Goal: Contribute content: Add original content to the website for others to see

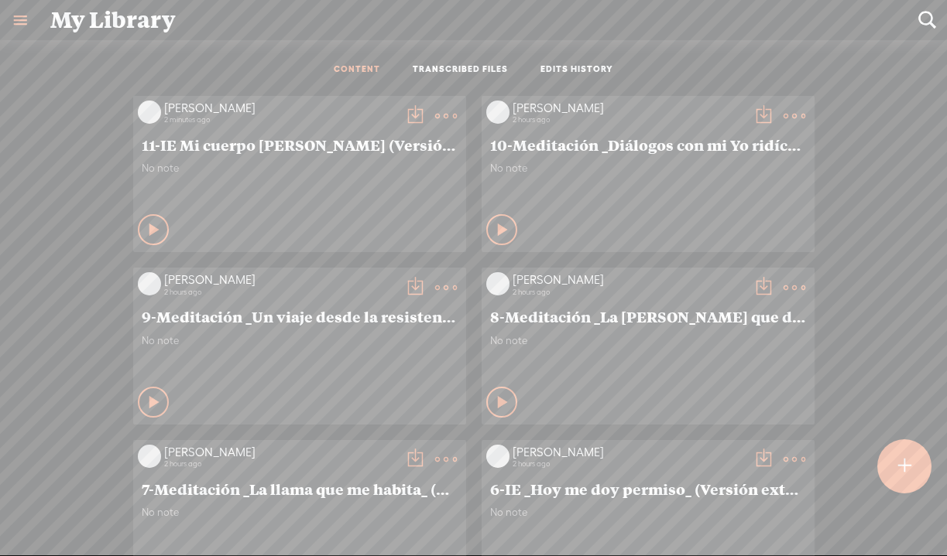
click at [890, 474] on div at bounding box center [904, 466] width 54 height 54
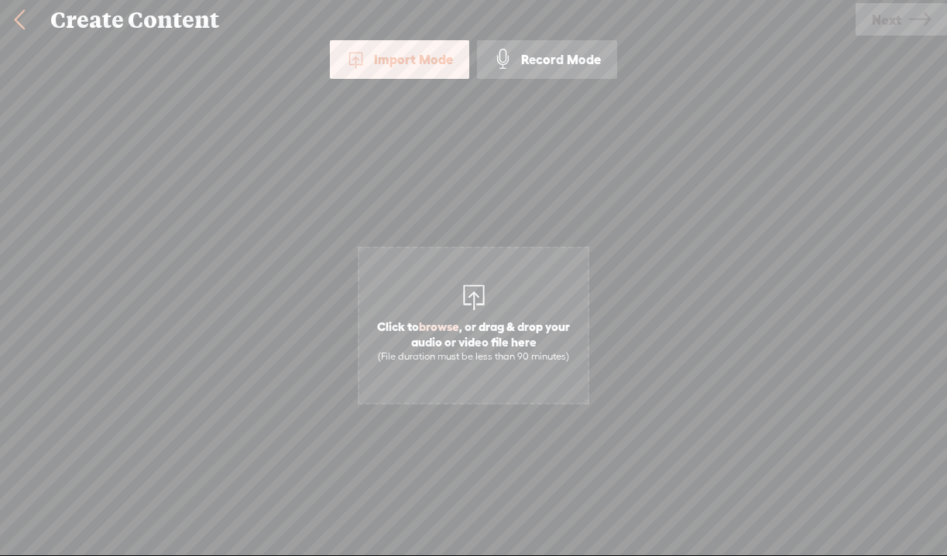
click at [899, 466] on div "Import Mode Import Mode Record Mode Text Language: *: English (US) English (US)…" at bounding box center [473, 296] width 947 height 512
click at [920, 479] on div "Import Mode Import Mode Record Mode Text Language: *: English (US) English (US)…" at bounding box center [473, 296] width 947 height 512
click at [903, 481] on div "Import Mode Import Mode Record Mode Text Language: *: English (US) English (US)…" at bounding box center [473, 296] width 947 height 512
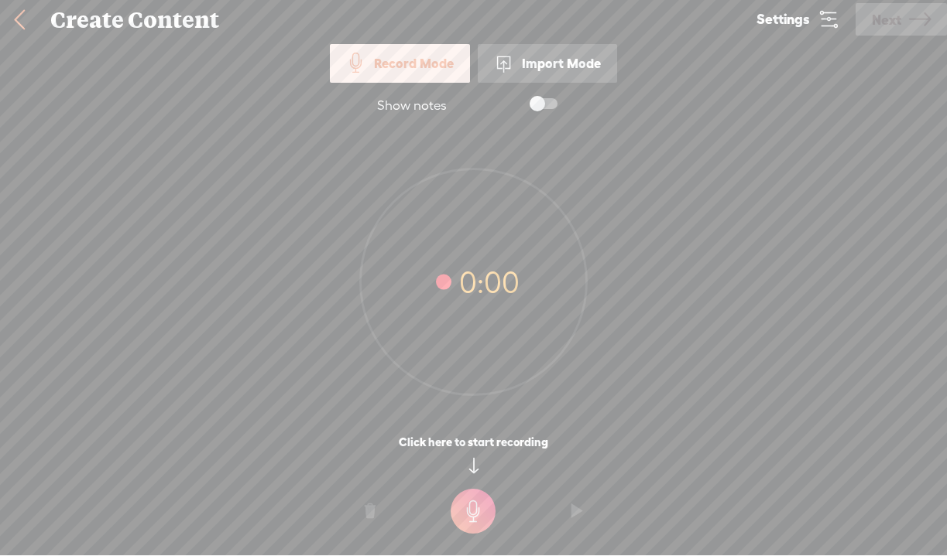
click at [911, 493] on div at bounding box center [473, 507] width 947 height 39
click at [899, 473] on div at bounding box center [473, 466] width 947 height 33
click at [435, 115] on div "Show notes" at bounding box center [474, 106] width 232 height 31
click at [905, 465] on div at bounding box center [473, 466] width 947 height 33
click at [548, 70] on div "Import Mode" at bounding box center [547, 63] width 139 height 39
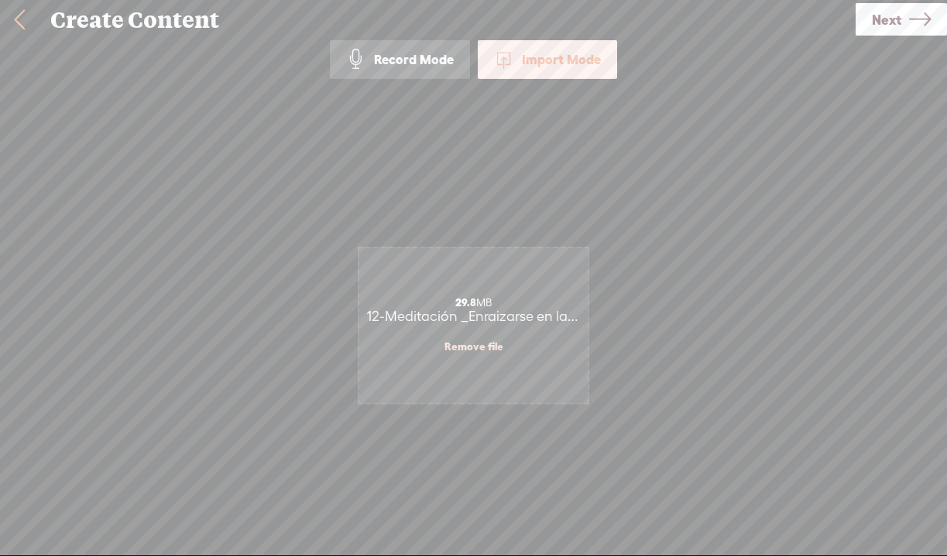
click at [888, 19] on span "Next" at bounding box center [885, 19] width 29 height 39
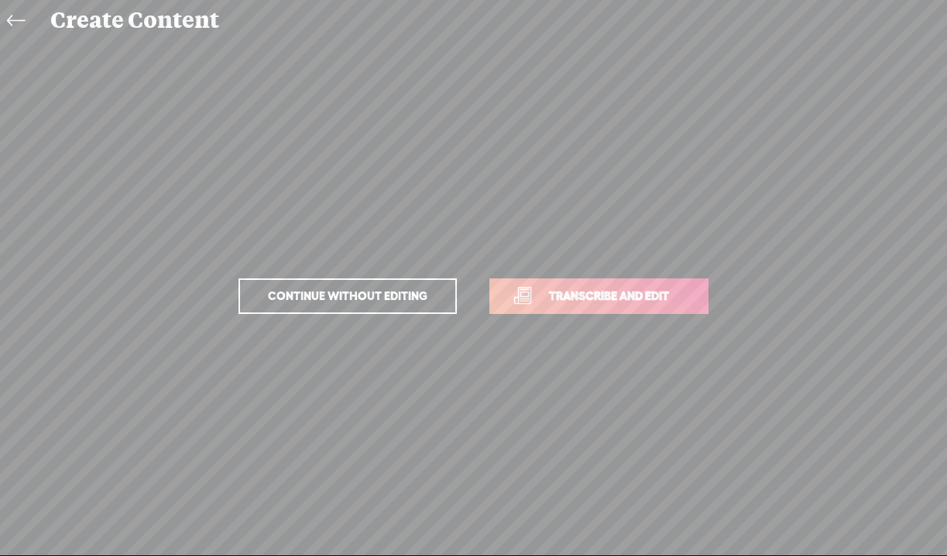
click at [640, 279] on link "Transcribe and edit" at bounding box center [598, 297] width 219 height 36
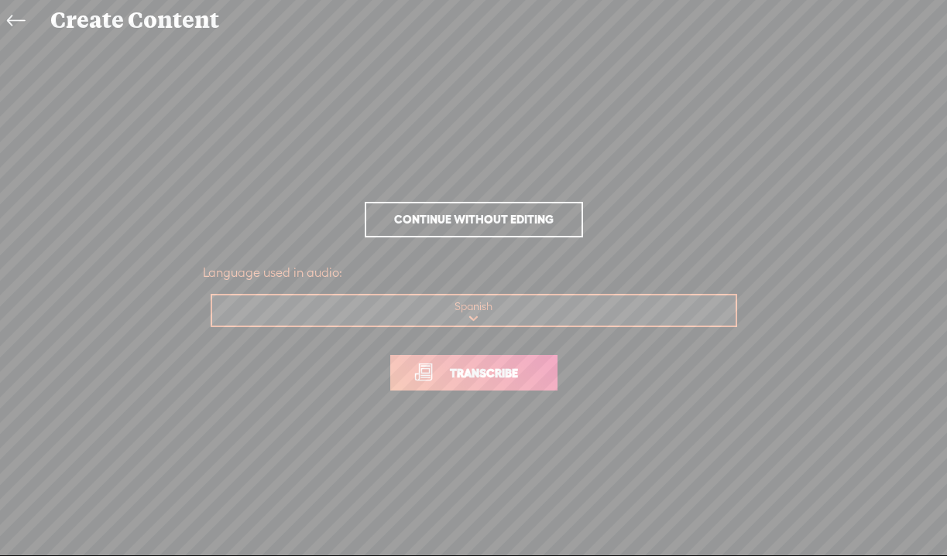
click at [471, 388] on link "Transcribe" at bounding box center [473, 373] width 167 height 36
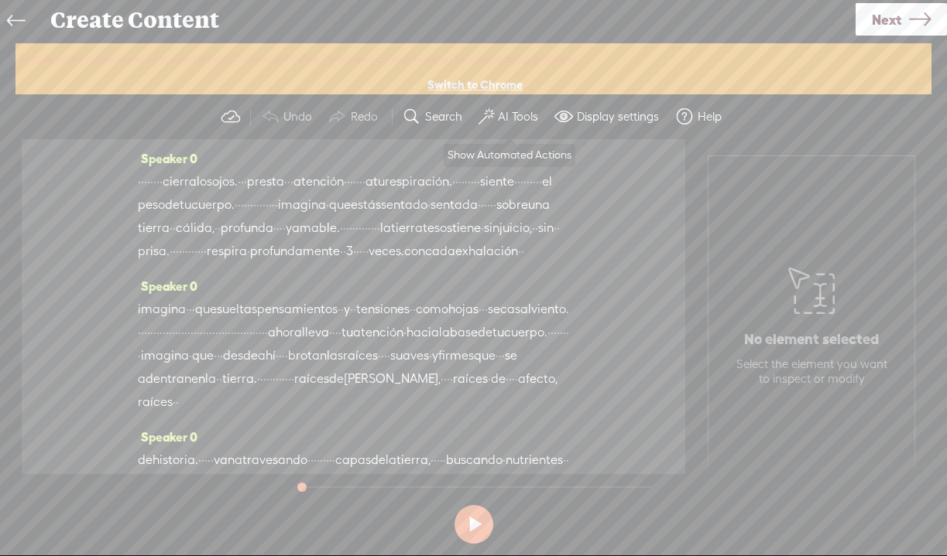
click at [491, 113] on span at bounding box center [485, 117] width 15 height 19
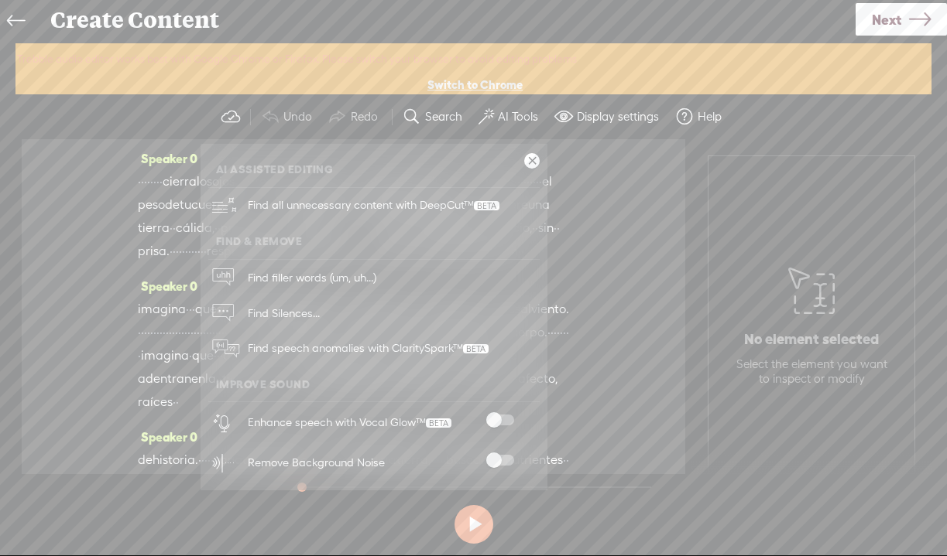
click at [491, 460] on span at bounding box center [500, 460] width 28 height 11
click at [491, 419] on span at bounding box center [500, 420] width 28 height 11
click at [888, 24] on span "Next" at bounding box center [885, 19] width 29 height 39
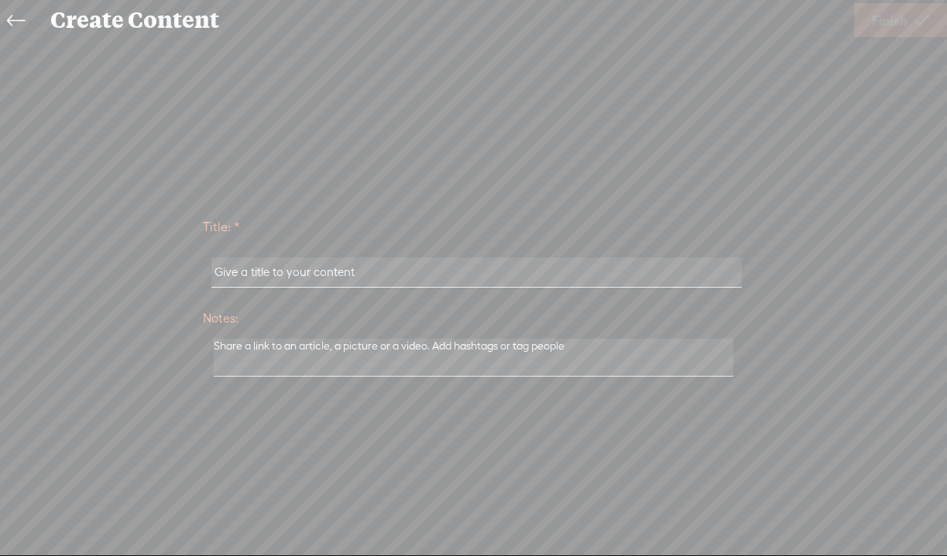
click at [421, 275] on input "text" at bounding box center [476, 273] width 530 height 30
paste input "12-Meditación _Enraizarse en la tierra_ (Versión extendida)"
type input "12-Meditación _Enraizarse en la tierra_ (Versión extendida)"
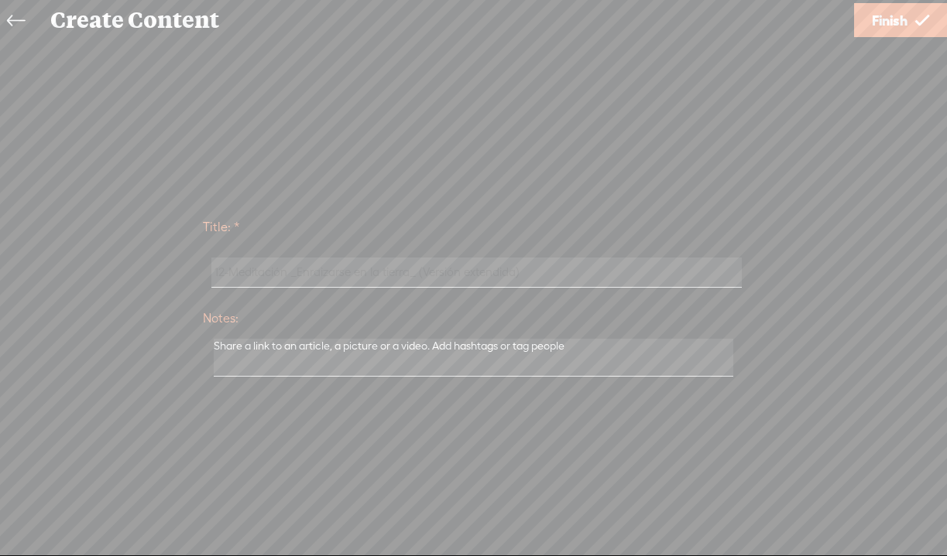
click at [907, 25] on span "Finish" at bounding box center [889, 20] width 36 height 39
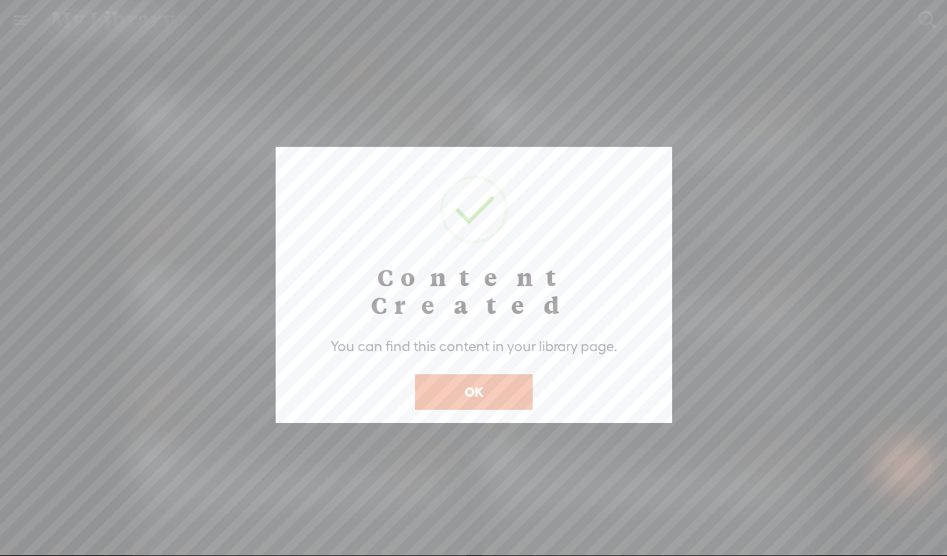
click at [482, 375] on button "OK" at bounding box center [474, 393] width 118 height 36
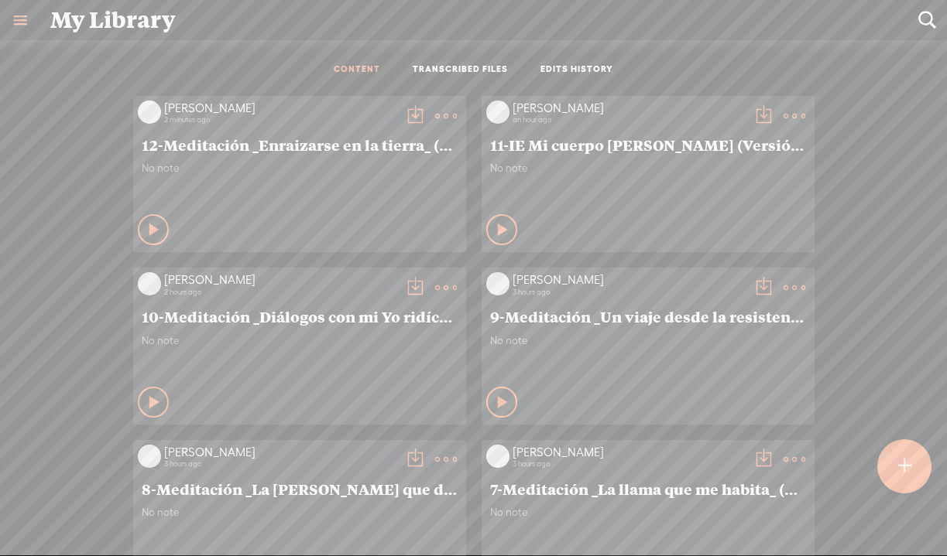
click at [412, 115] on t at bounding box center [415, 116] width 22 height 22
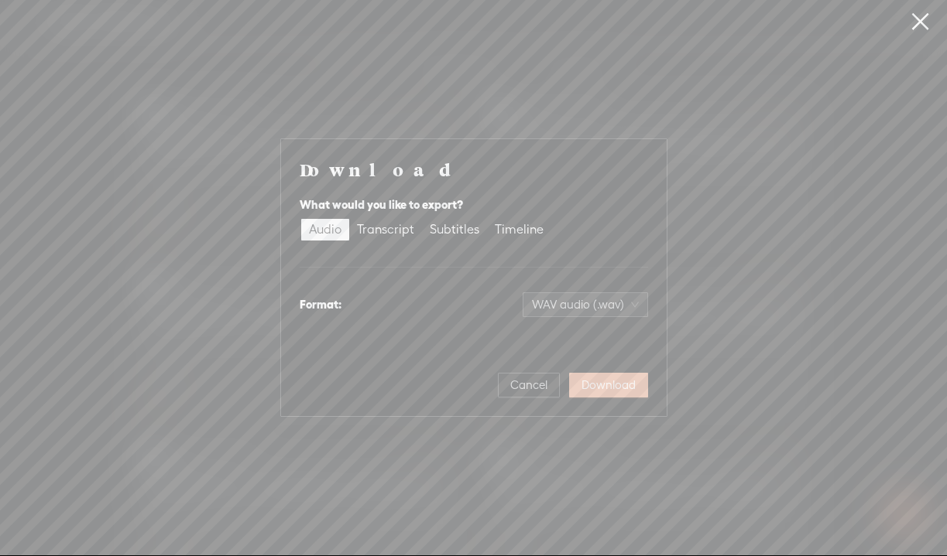
click at [615, 387] on span "Download" at bounding box center [608, 385] width 54 height 15
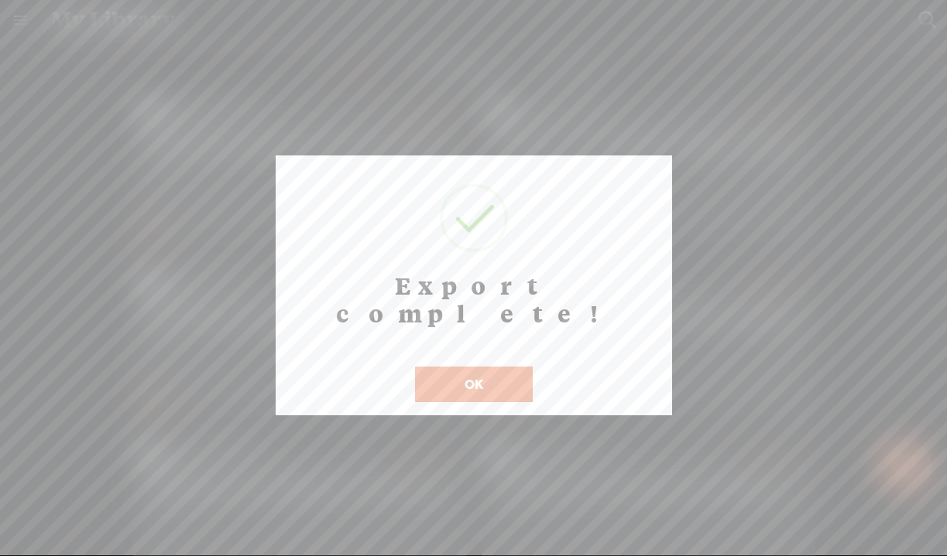
click at [469, 367] on button "OK" at bounding box center [474, 385] width 118 height 36
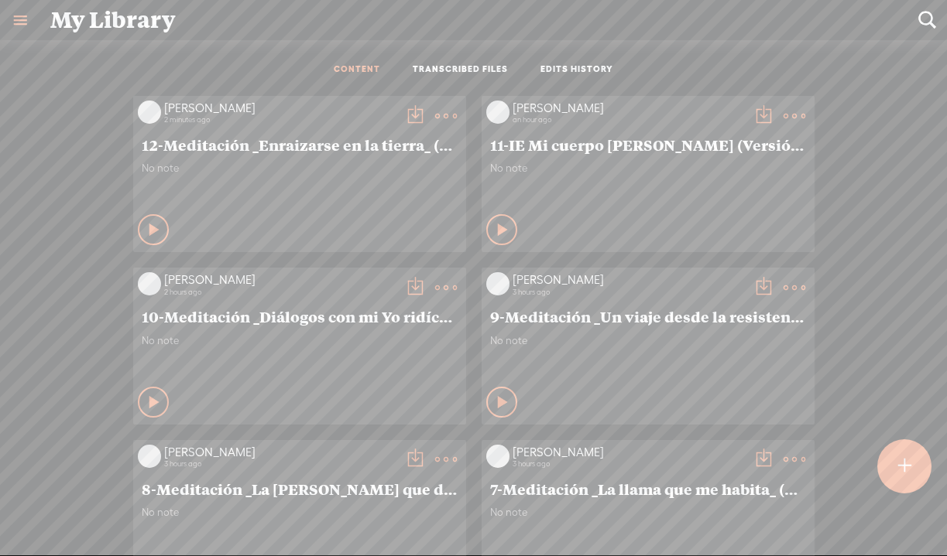
click at [902, 454] on t at bounding box center [903, 467] width 13 height 34
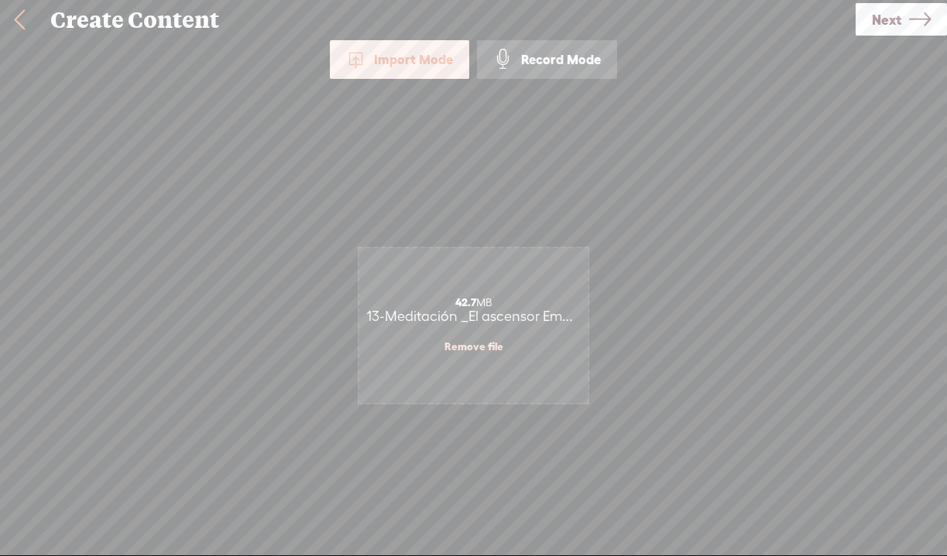
click at [878, 2] on div "Use text-to-audio Use voice actor Record From This Browser Use pre-recorded aud…" at bounding box center [900, 20] width 91 height 40
click at [889, 25] on span "Next" at bounding box center [885, 19] width 29 height 39
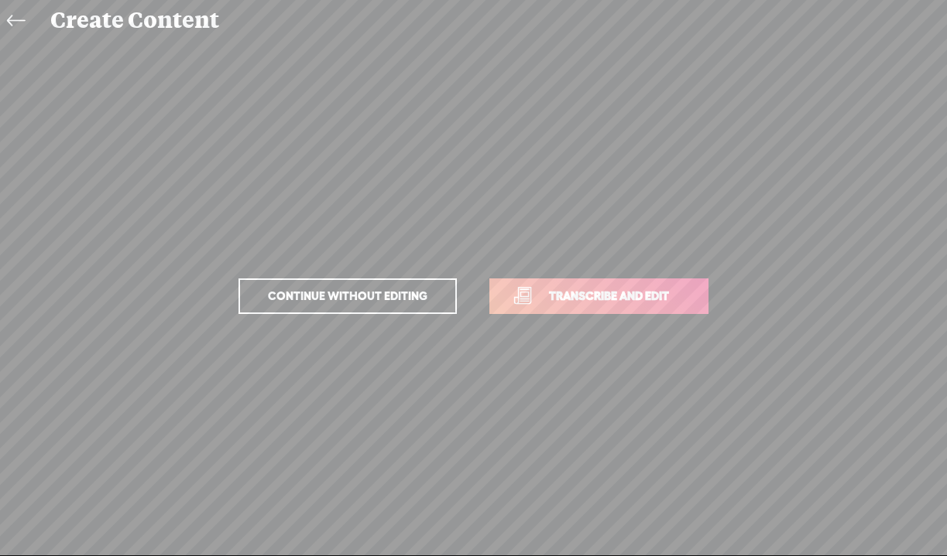
click at [573, 303] on span "Transcribe and edit" at bounding box center [608, 296] width 152 height 18
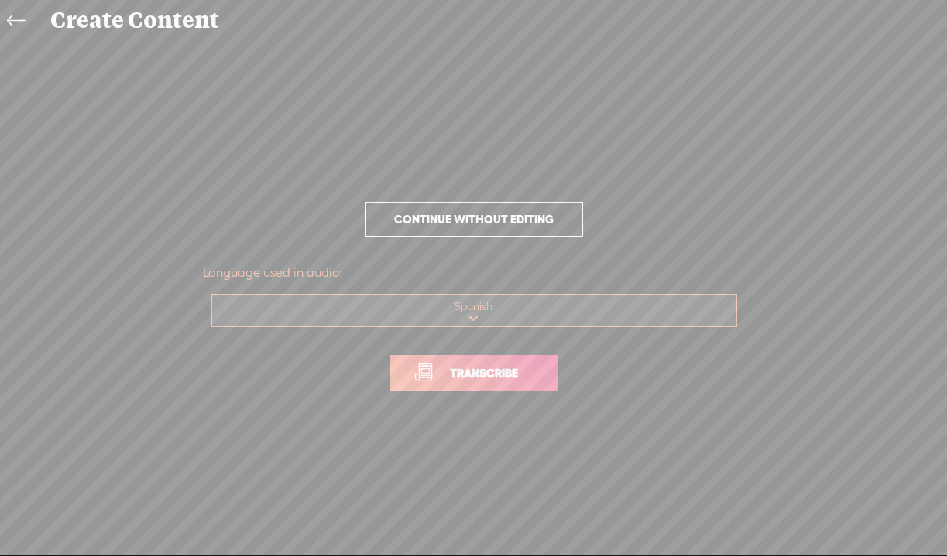
click at [483, 380] on span "Transcribe" at bounding box center [483, 374] width 101 height 18
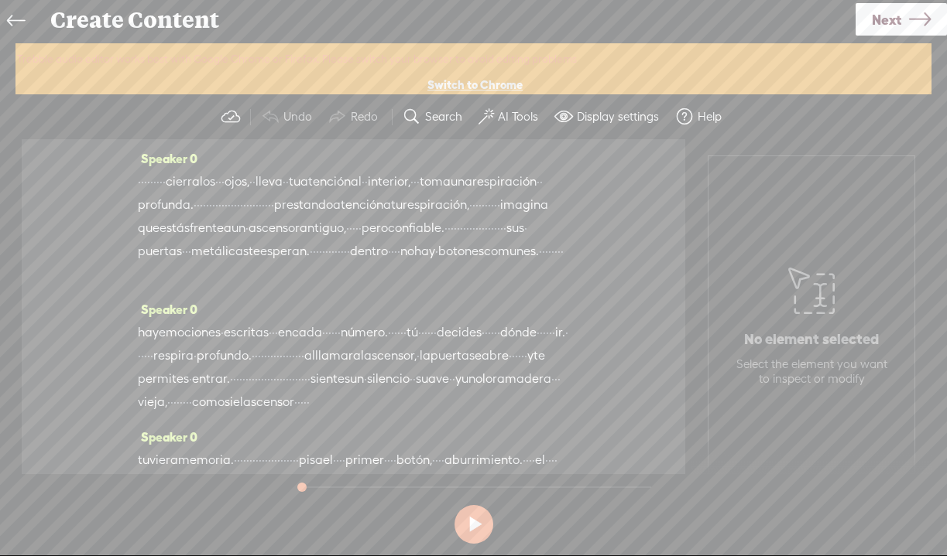
click at [495, 115] on button "AI Tools" at bounding box center [510, 116] width 76 height 31
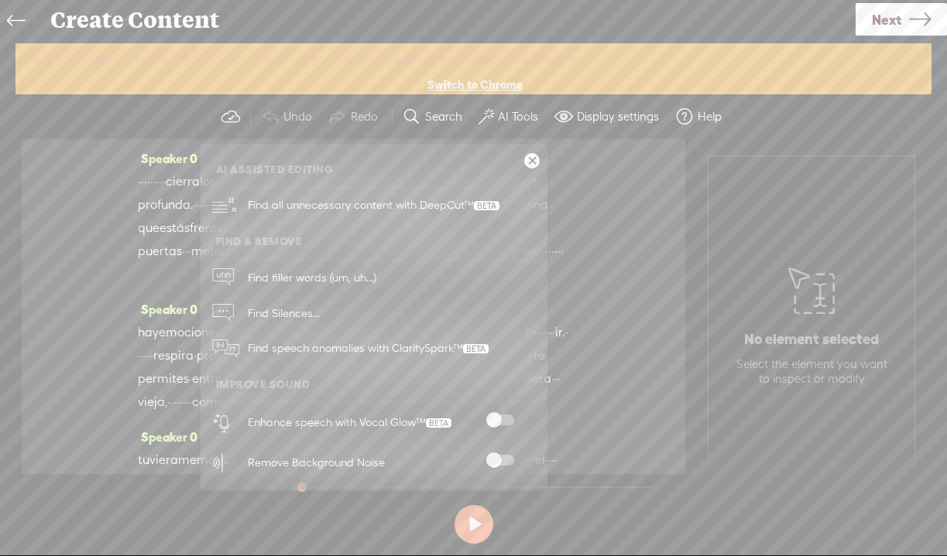
click at [488, 437] on div "Enhance speech with Vocal Glow™" at bounding box center [390, 422] width 297 height 40
click at [498, 460] on span at bounding box center [500, 460] width 28 height 11
click at [497, 420] on span at bounding box center [500, 420] width 28 height 11
click at [907, 24] on link "Next" at bounding box center [900, 19] width 91 height 33
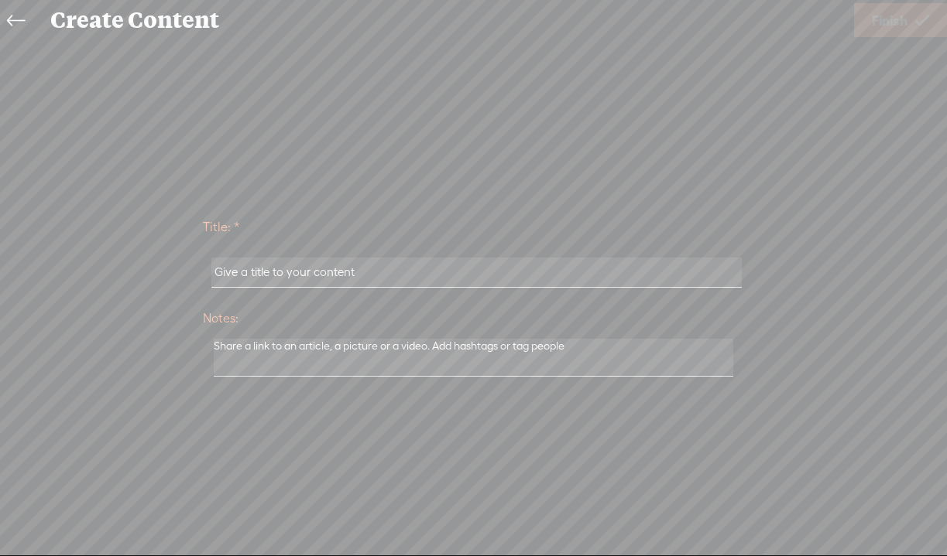
click at [379, 269] on input "text" at bounding box center [476, 273] width 530 height 30
paste input "13-Meditación _El ascensor Emocional_ (Versión extendida)"
type input "13-Meditación _El ascensor Emocional_ (Versión extendida)"
click at [889, 25] on span "Finish" at bounding box center [889, 20] width 36 height 39
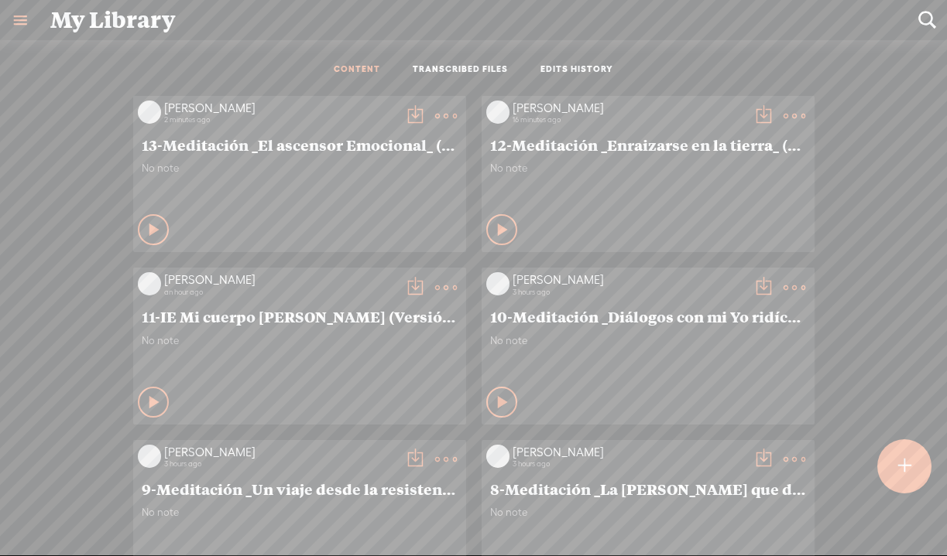
click at [410, 121] on t at bounding box center [415, 116] width 22 height 22
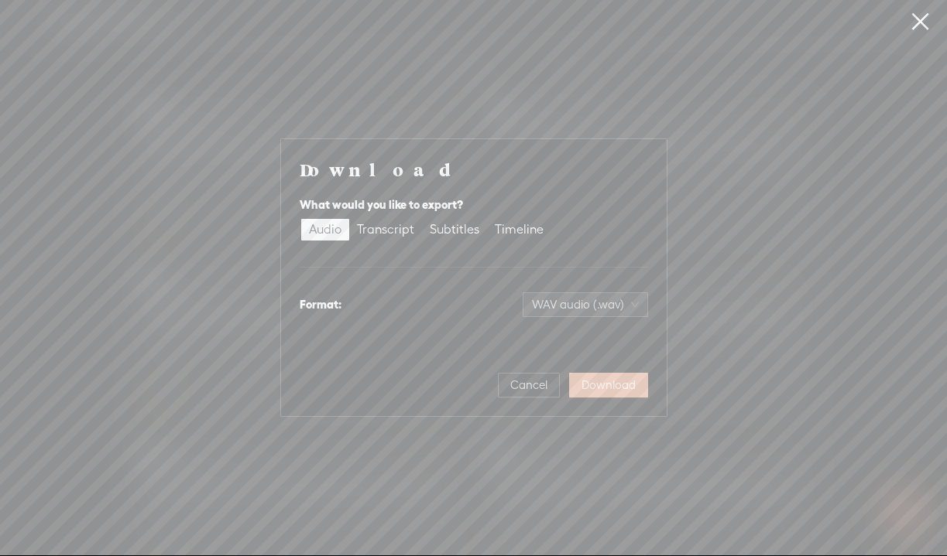
click at [603, 383] on span "Download" at bounding box center [608, 385] width 54 height 15
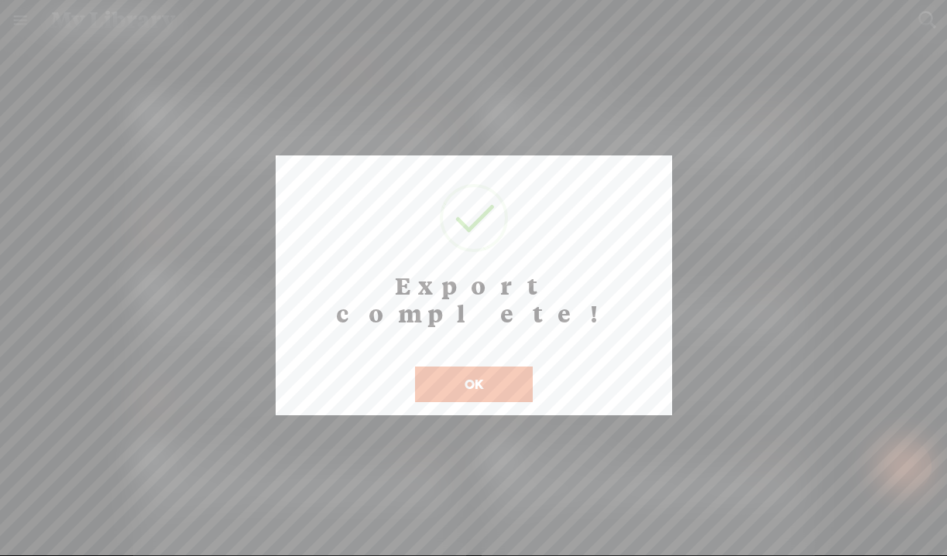
click at [472, 367] on button "OK" at bounding box center [474, 385] width 118 height 36
